Goal: Find specific page/section

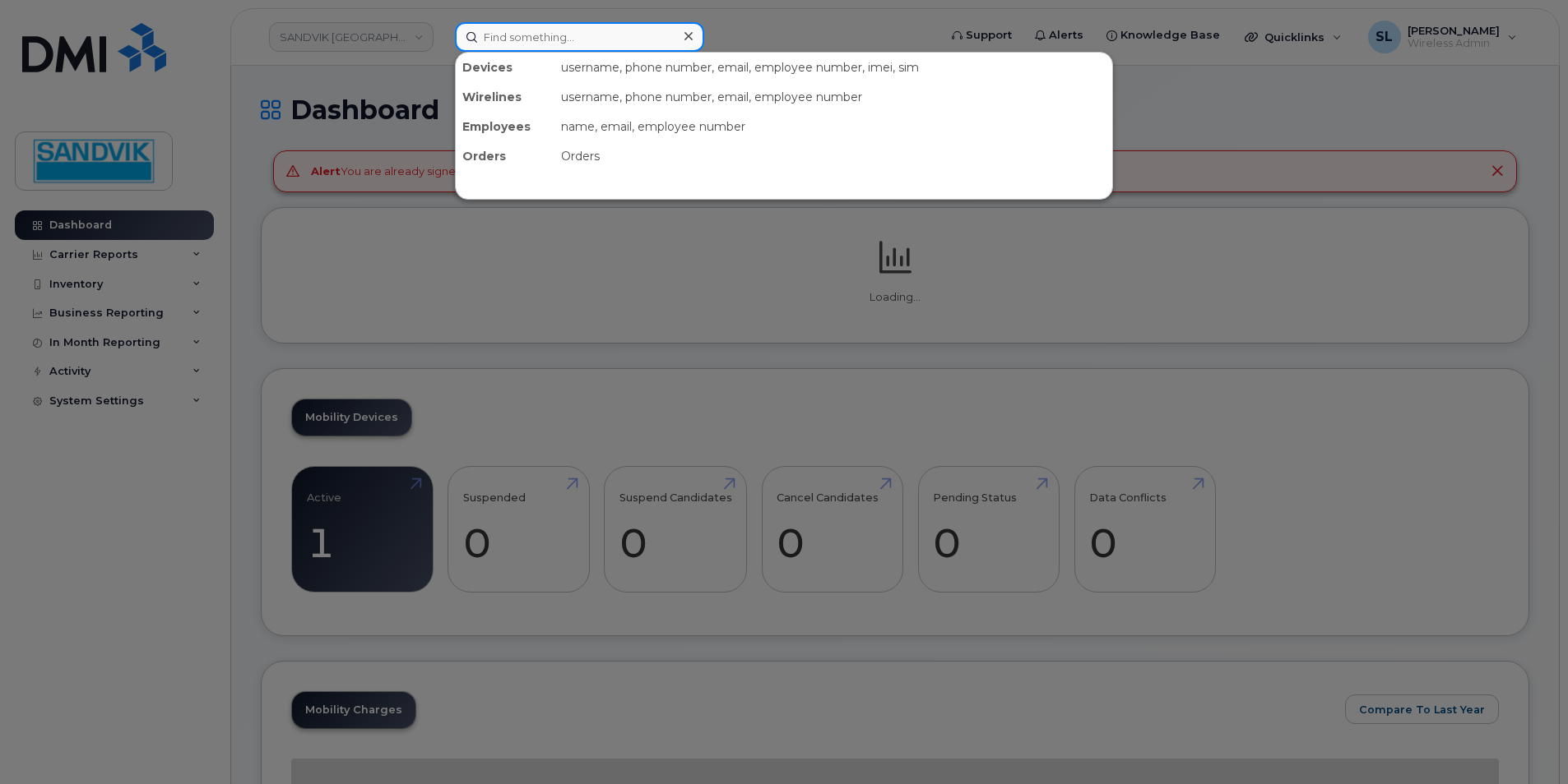
click at [578, 36] on input at bounding box center [579, 37] width 249 height 30
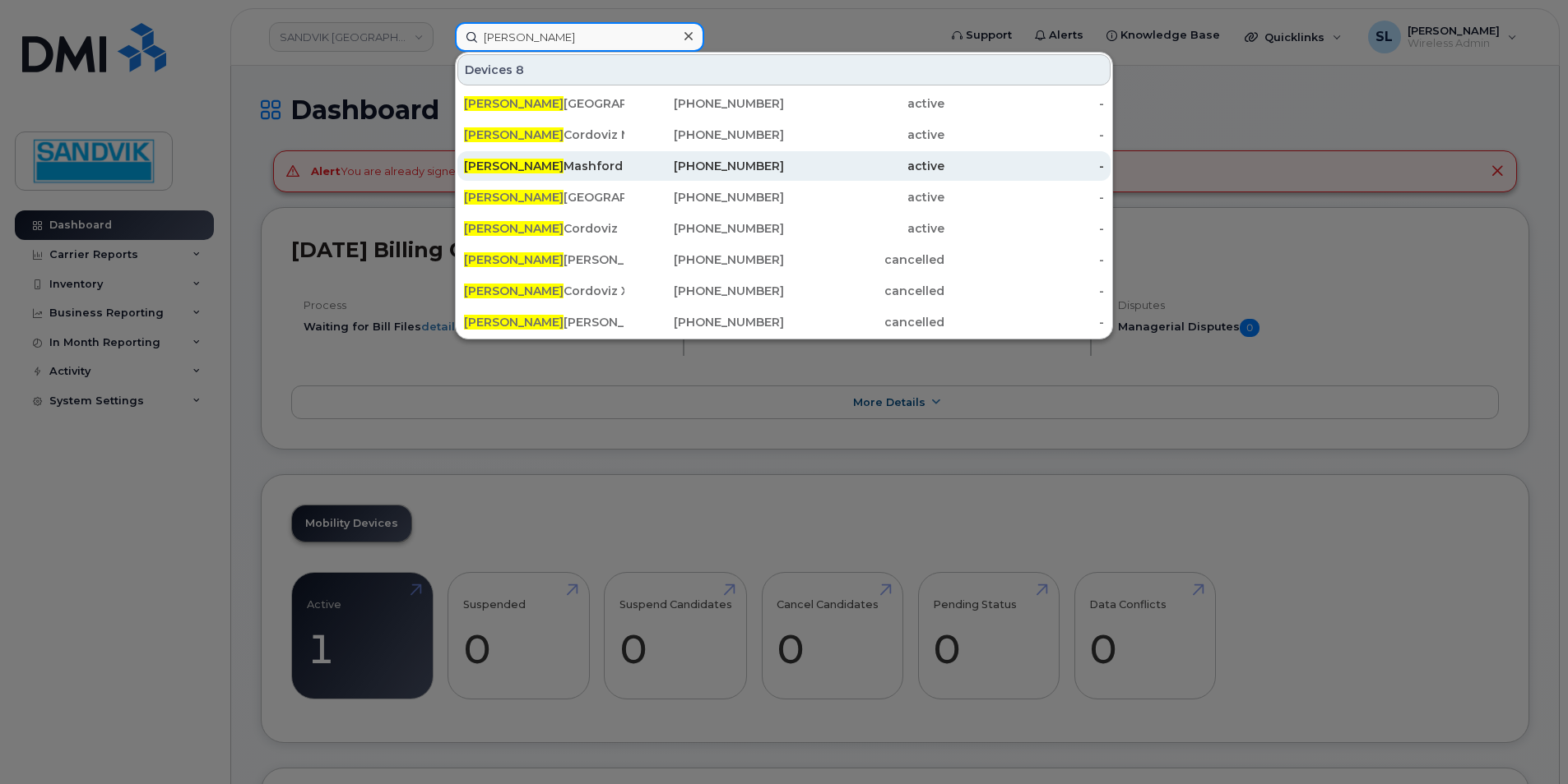
type input "[PERSON_NAME]"
click at [564, 165] on div "[PERSON_NAME]" at bounding box center [544, 167] width 160 height 17
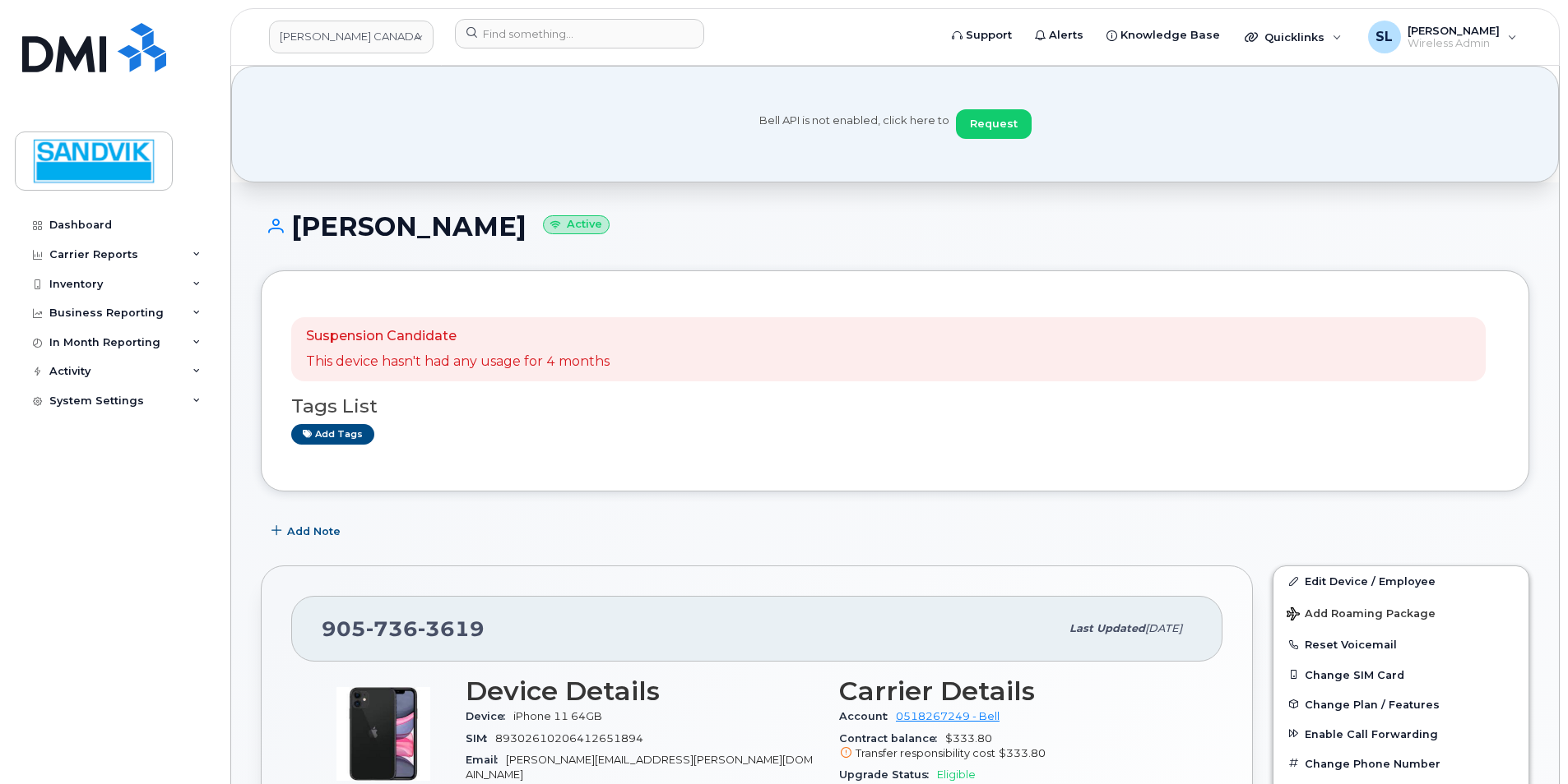
scroll to position [82, 0]
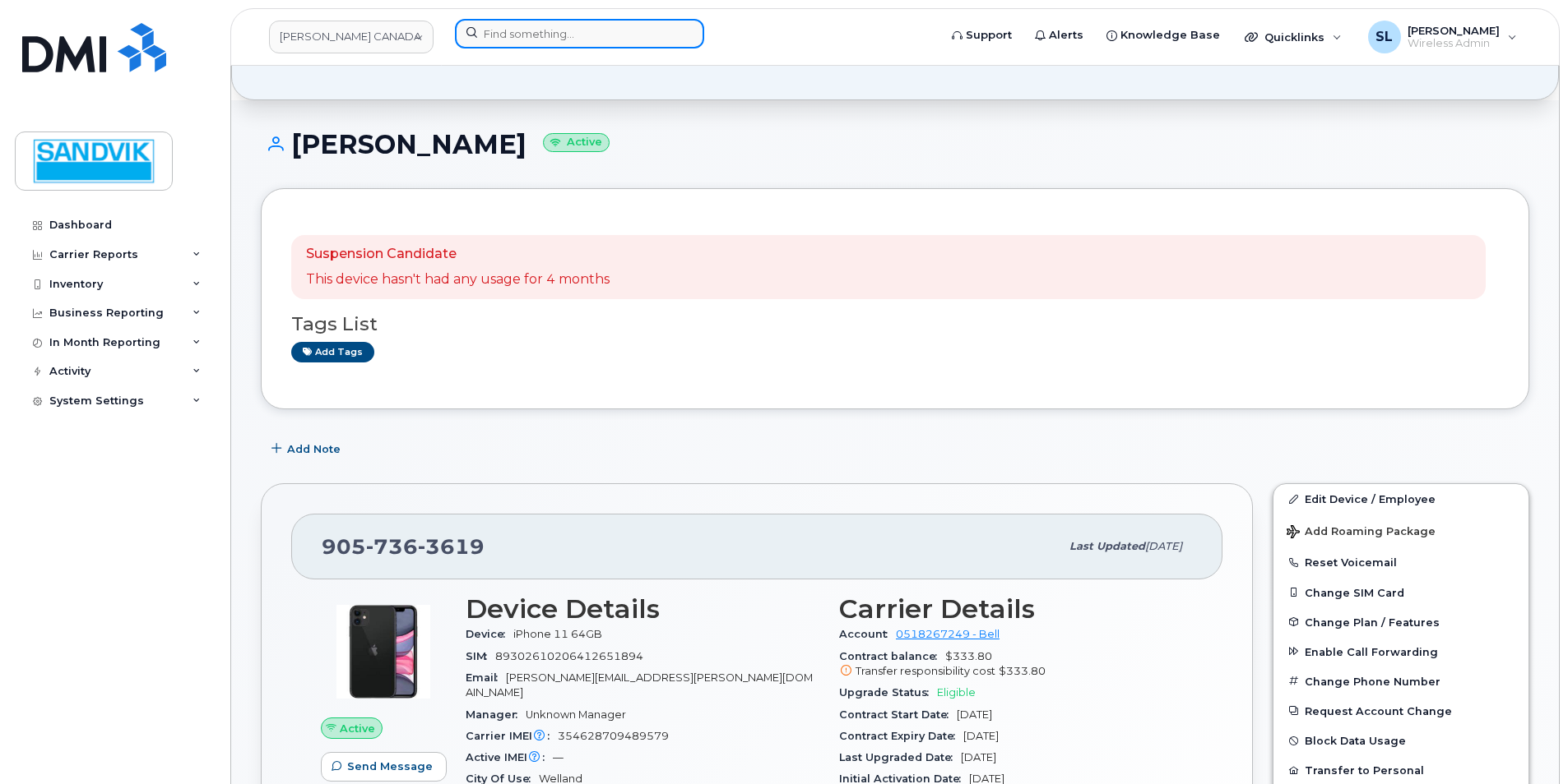
click at [599, 37] on input at bounding box center [579, 34] width 249 height 30
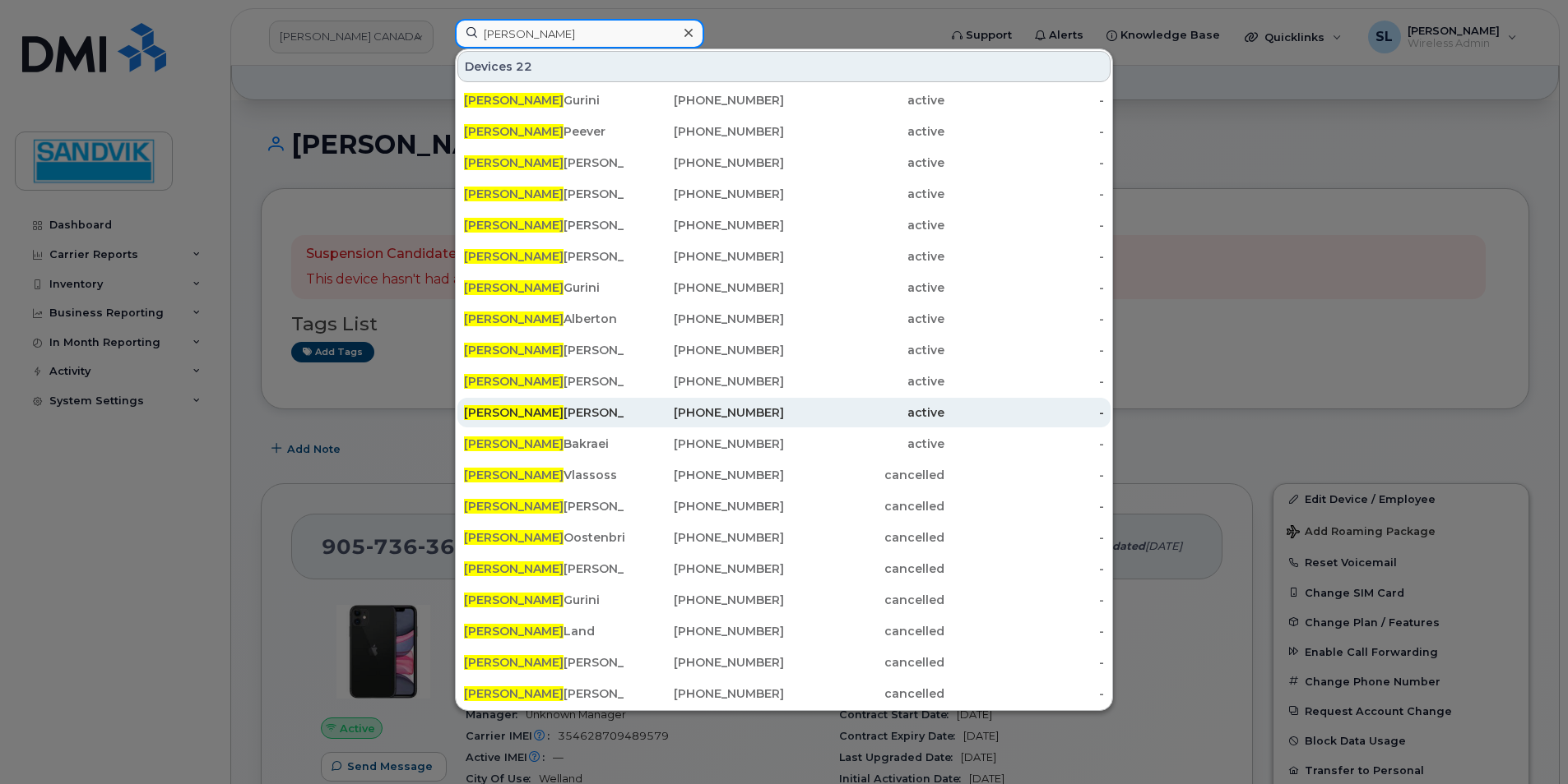
type input "mike"
click at [506, 410] on div "Mike Martin" at bounding box center [544, 413] width 160 height 17
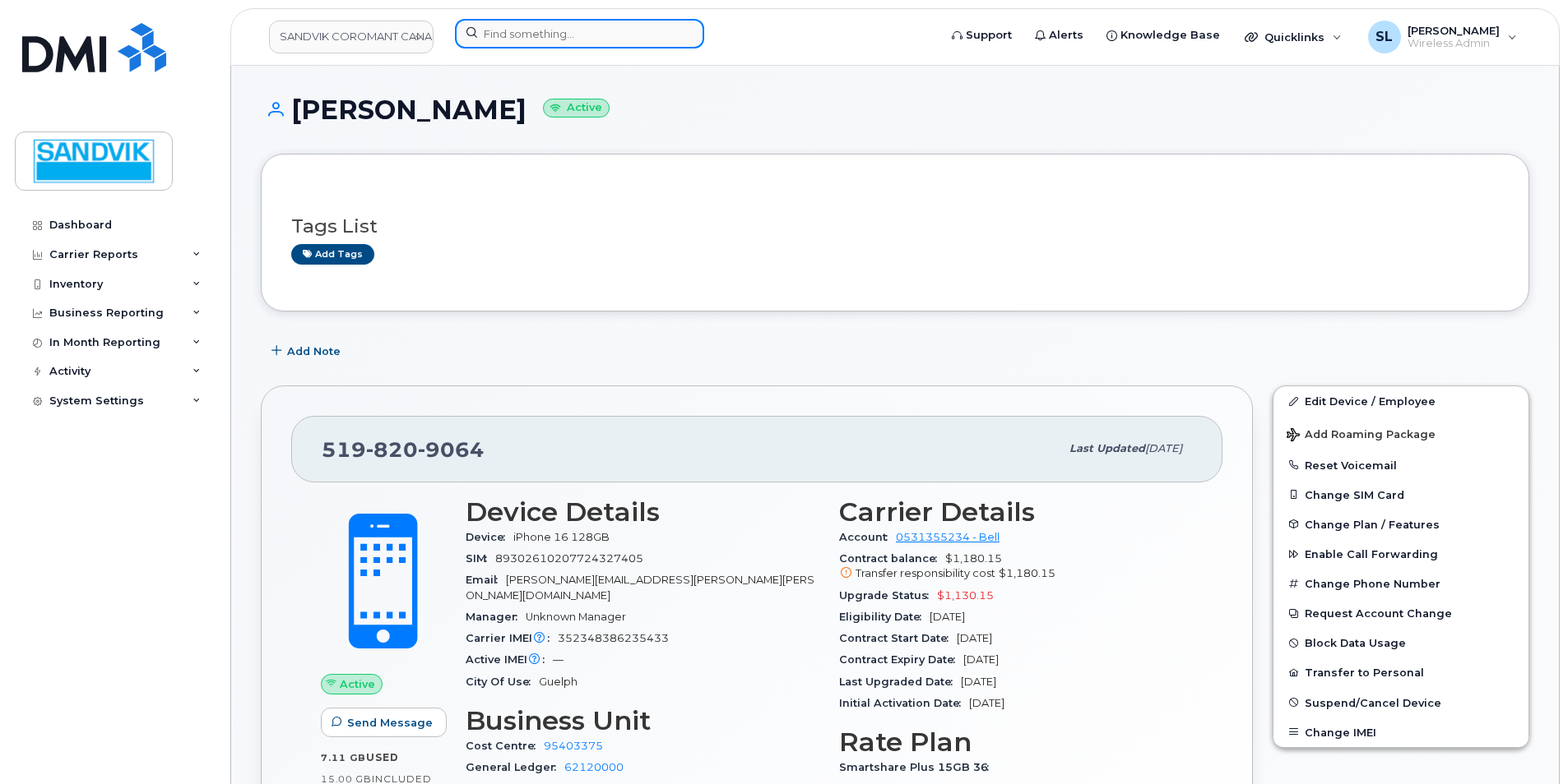
click at [597, 35] on input at bounding box center [579, 34] width 249 height 30
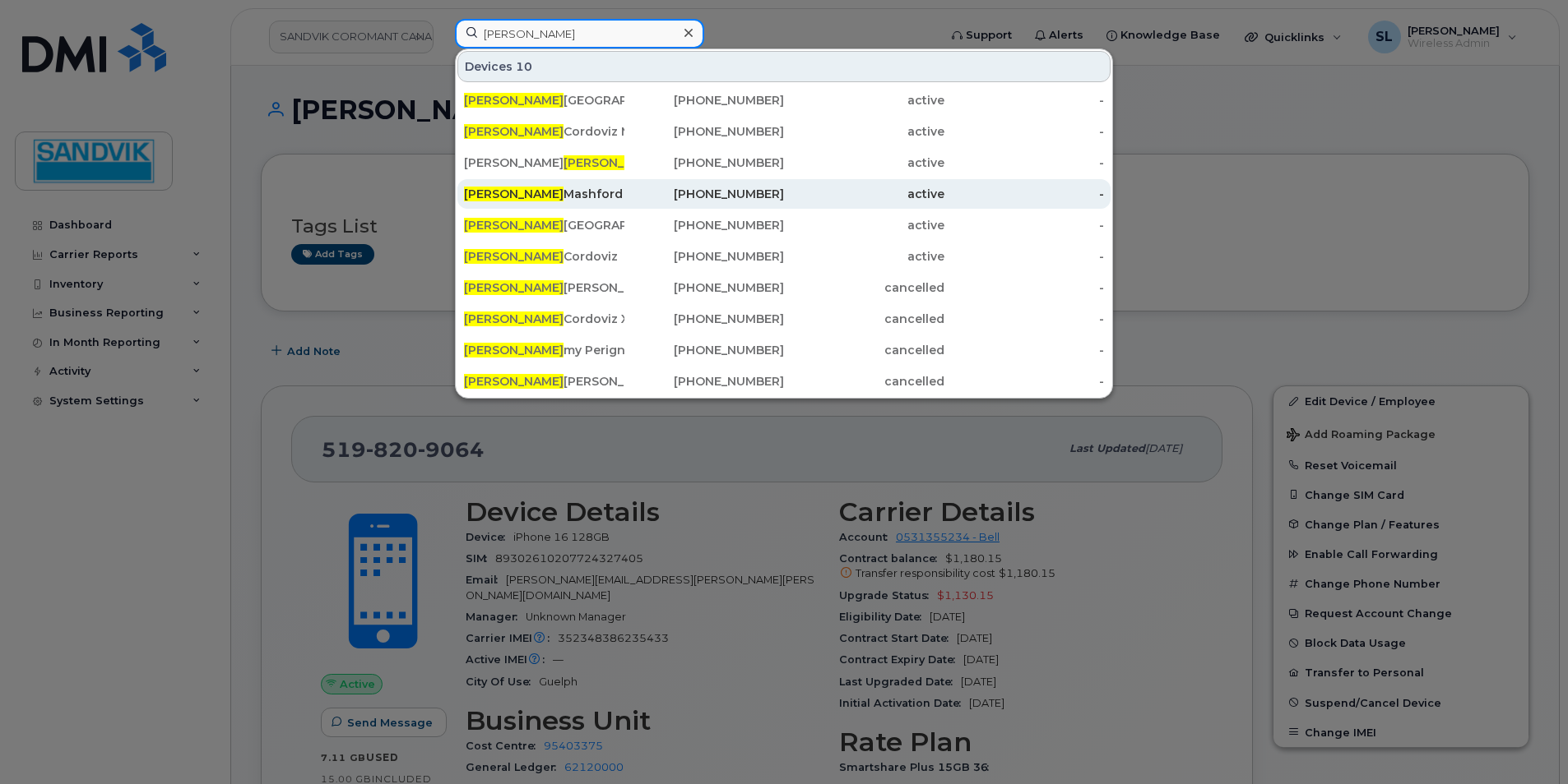
type input "[PERSON_NAME]"
click at [545, 198] on div "[PERSON_NAME]" at bounding box center [544, 195] width 160 height 17
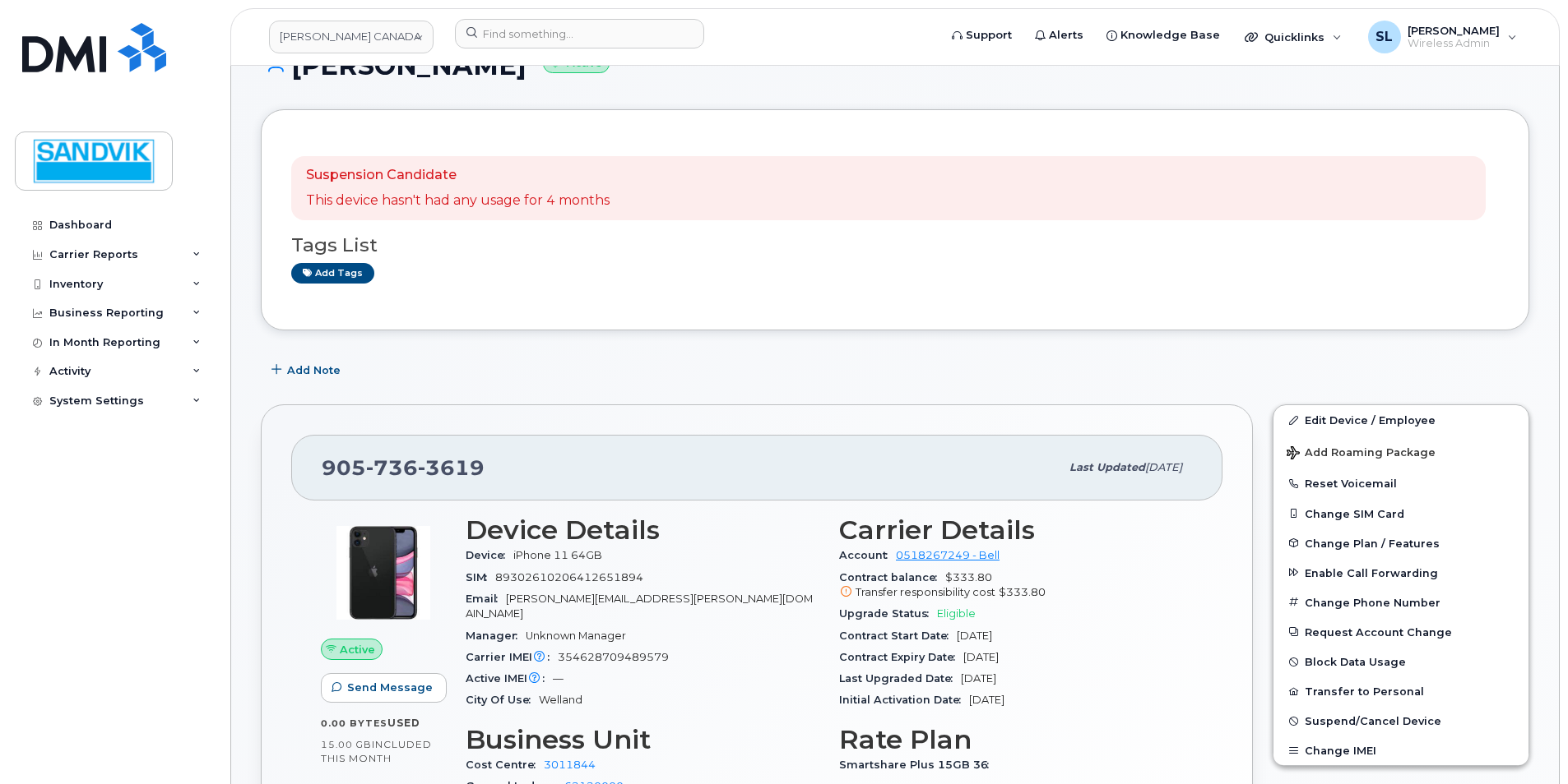
scroll to position [82, 0]
